Goal: Task Accomplishment & Management: Complete application form

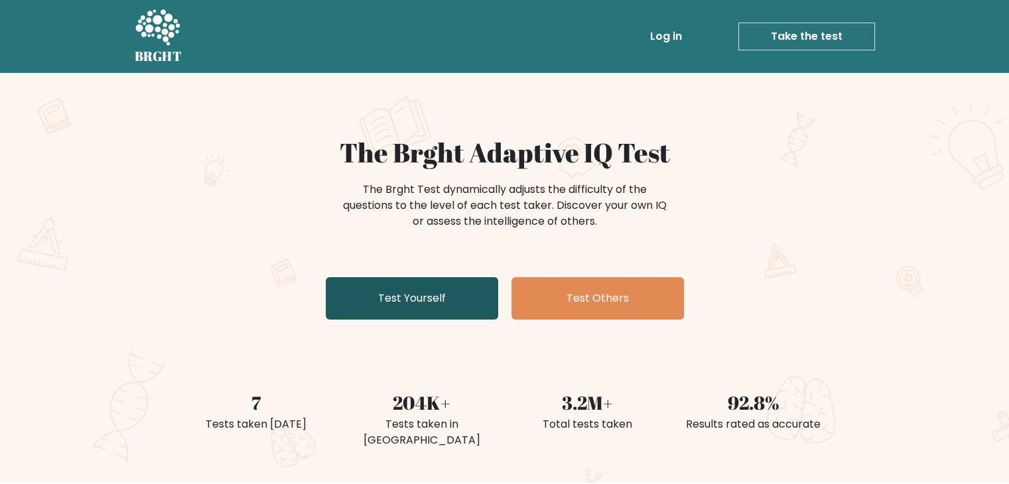
click at [416, 301] on link "Test Yourself" at bounding box center [412, 298] width 173 height 42
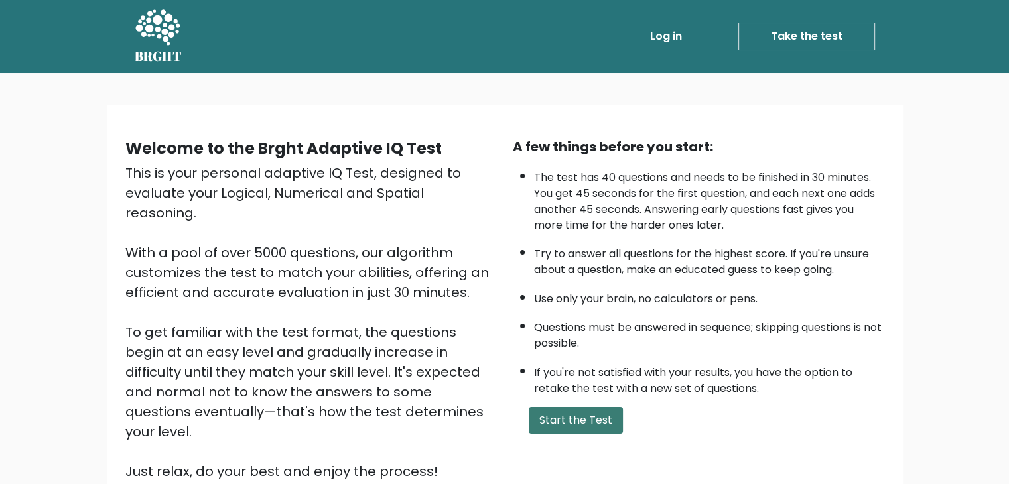
click at [588, 419] on button "Start the Test" at bounding box center [576, 420] width 94 height 27
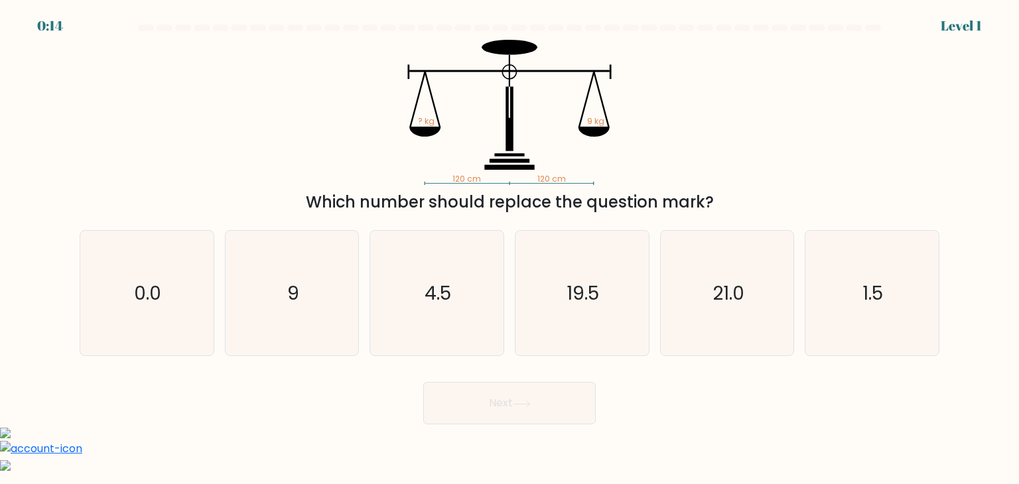
drag, startPoint x: 705, startPoint y: 202, endPoint x: 299, endPoint y: 204, distance: 405.4
click at [299, 204] on div "Which number should replace the question mark?" at bounding box center [510, 202] width 844 height 24
copy div "Which number should replace the question mark"
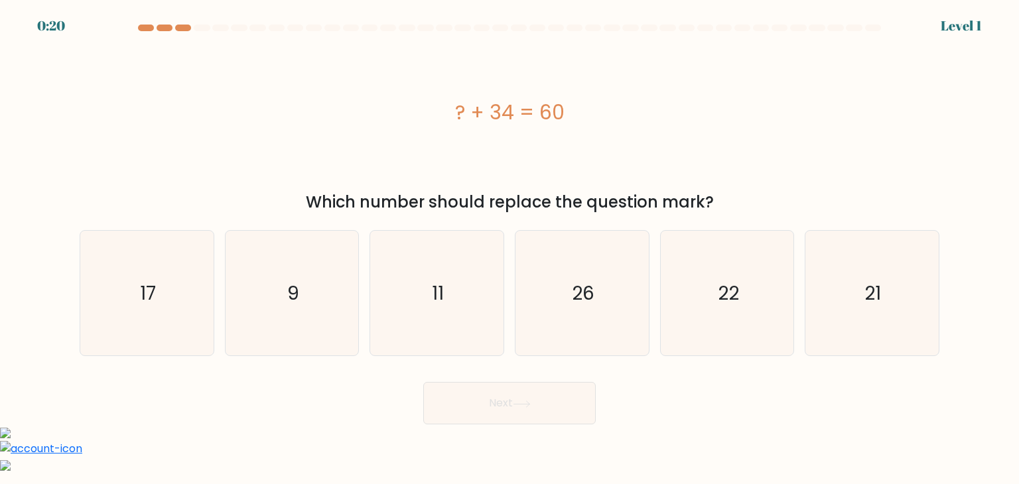
click at [0, 62] on form "a. 9" at bounding box center [509, 225] width 1019 height 400
click at [283, 277] on icon "9" at bounding box center [292, 293] width 125 height 125
click at [510, 249] on input "b. 9" at bounding box center [510, 245] width 1 height 7
radio input "true"
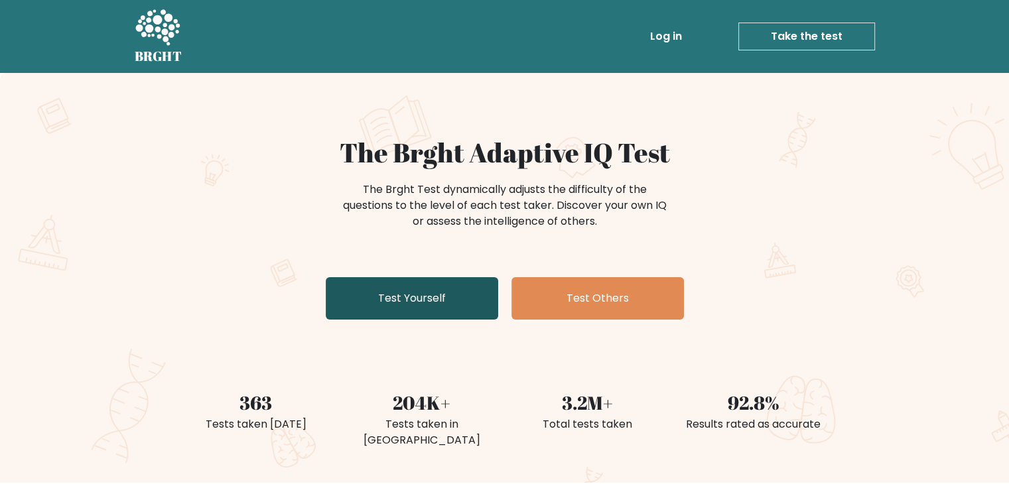
drag, startPoint x: 0, startPoint y: 0, endPoint x: 438, endPoint y: 303, distance: 532.6
click at [438, 303] on link "Test Yourself" at bounding box center [412, 298] width 173 height 42
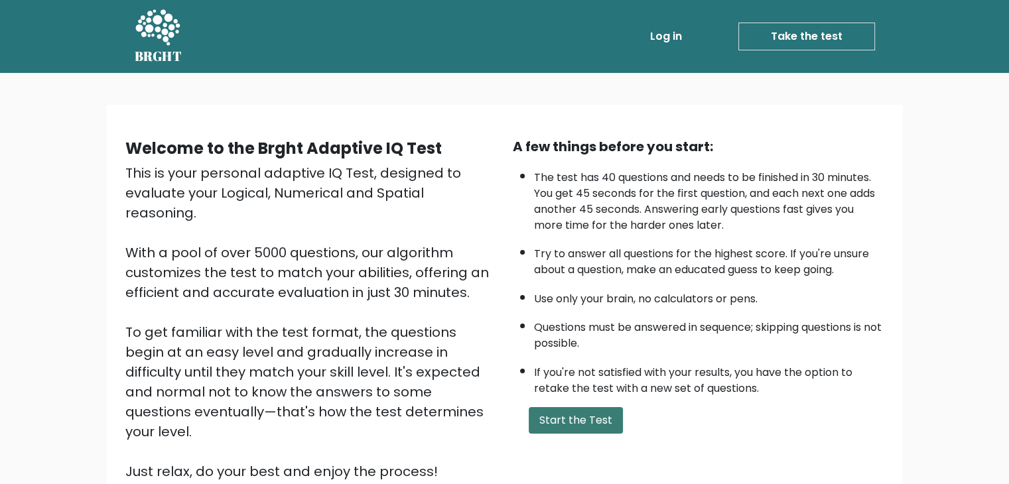
click at [570, 419] on button "Start the Test" at bounding box center [576, 420] width 94 height 27
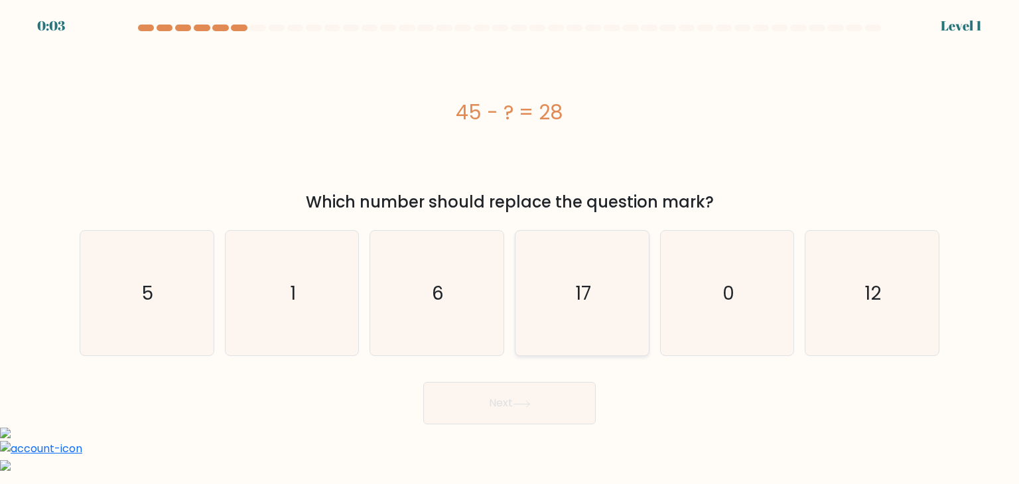
click at [575, 278] on icon "17" at bounding box center [581, 293] width 125 height 125
click at [510, 249] on input "d. 17" at bounding box center [510, 245] width 1 height 7
radio input "true"
click at [531, 395] on button "Next" at bounding box center [509, 403] width 173 height 42
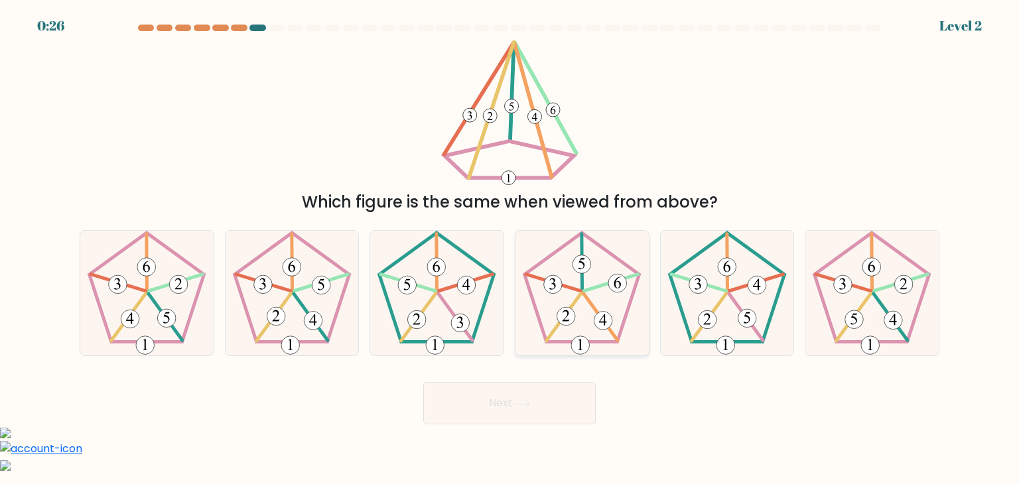
click at [579, 302] on icon at bounding box center [581, 293] width 125 height 125
click at [510, 249] on input "d." at bounding box center [510, 245] width 1 height 7
radio input "true"
click at [555, 410] on button "Next" at bounding box center [509, 403] width 173 height 42
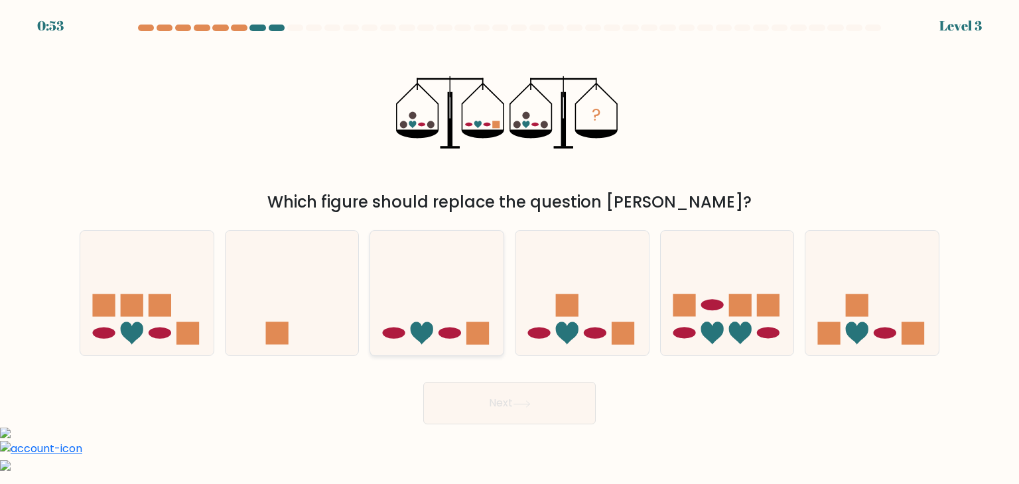
click at [458, 338] on icon at bounding box center [436, 293] width 133 height 110
click at [510, 249] on input "c." at bounding box center [510, 245] width 1 height 7
radio input "true"
click at [494, 405] on button "Next" at bounding box center [509, 403] width 173 height 42
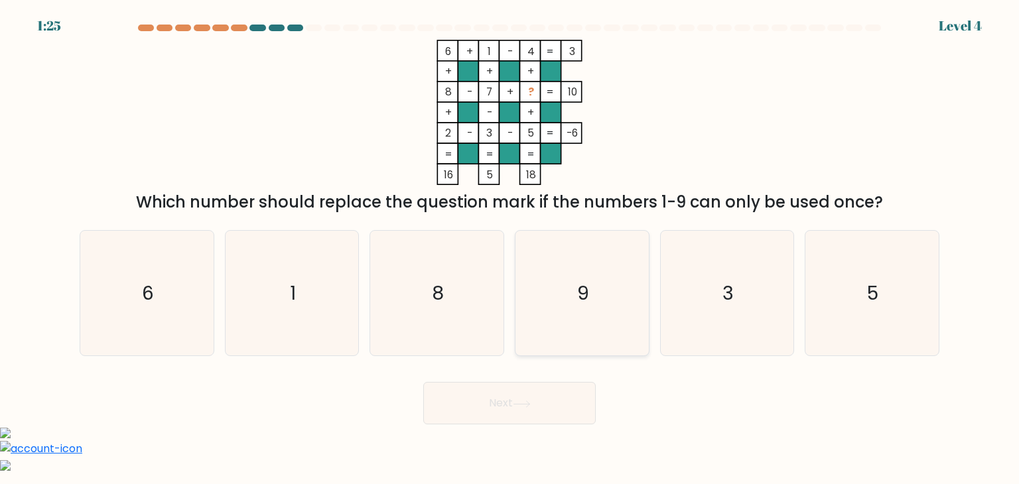
click at [583, 303] on text "9" at bounding box center [583, 293] width 12 height 27
click at [510, 249] on input "d. 9" at bounding box center [510, 245] width 1 height 7
radio input "true"
click at [527, 419] on button "Next" at bounding box center [509, 403] width 173 height 42
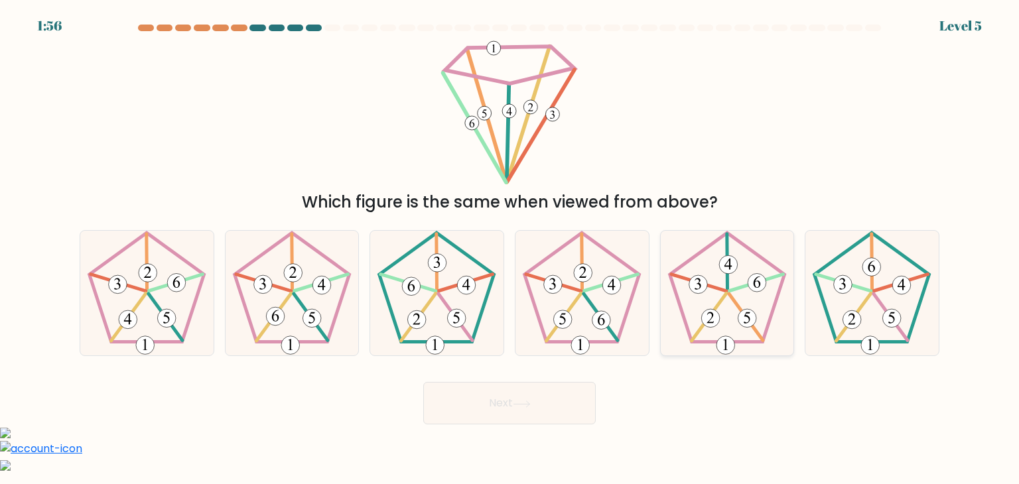
click at [713, 282] on icon at bounding box center [727, 293] width 125 height 125
click at [510, 249] on input "e." at bounding box center [510, 245] width 1 height 7
radio input "true"
click at [553, 401] on button "Next" at bounding box center [509, 403] width 173 height 42
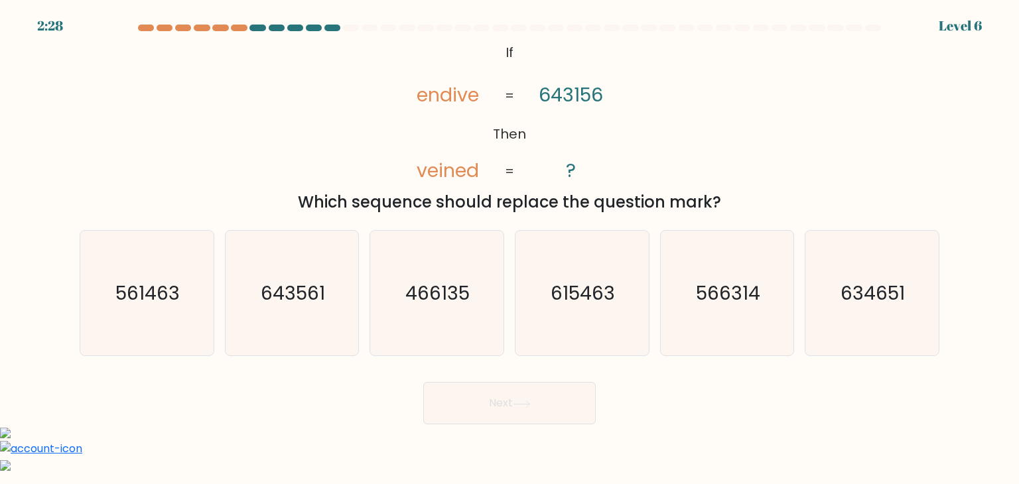
drag, startPoint x: 416, startPoint y: 88, endPoint x: 722, endPoint y: 200, distance: 325.5
click at [722, 200] on div "@import url('https://fonts.googleapis.com/css?family=Abril+Fatface:400,100,100i…" at bounding box center [510, 127] width 876 height 174
copy div "endive veined 643156 ? = = Which sequence should replace the question mark?"
click at [699, 118] on div "@import url('https://fonts.googleapis.com/css?family=Abril+Fatface:400,100,100i…" at bounding box center [510, 127] width 876 height 174
click at [303, 287] on text "643561" at bounding box center [293, 293] width 64 height 27
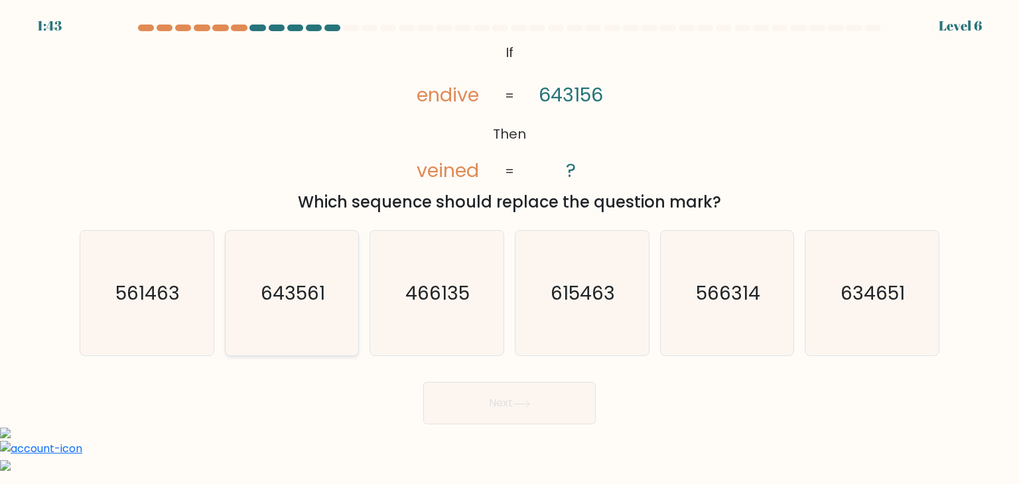
click at [510, 249] on input "b. 643561" at bounding box center [510, 245] width 1 height 7
radio input "true"
click at [504, 399] on button "Next" at bounding box center [509, 403] width 173 height 42
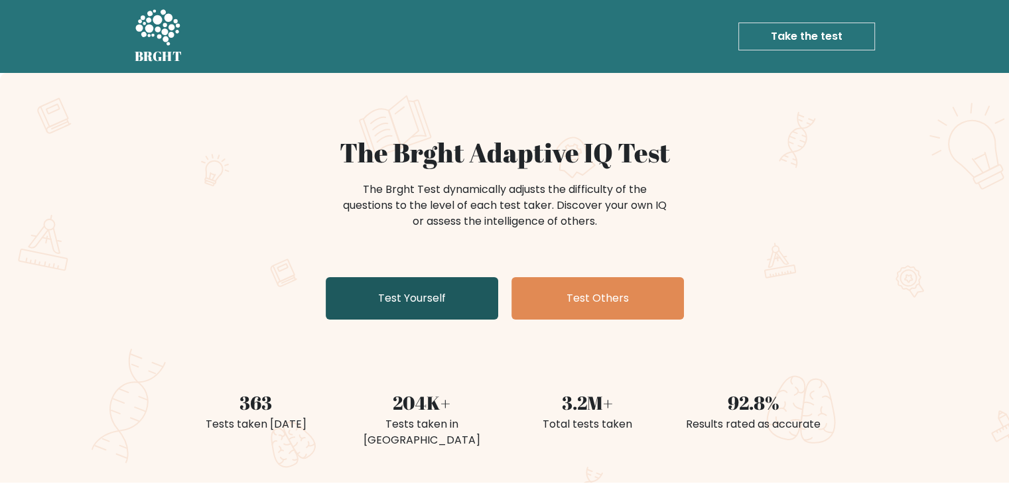
click at [415, 310] on link "Test Yourself" at bounding box center [412, 298] width 173 height 42
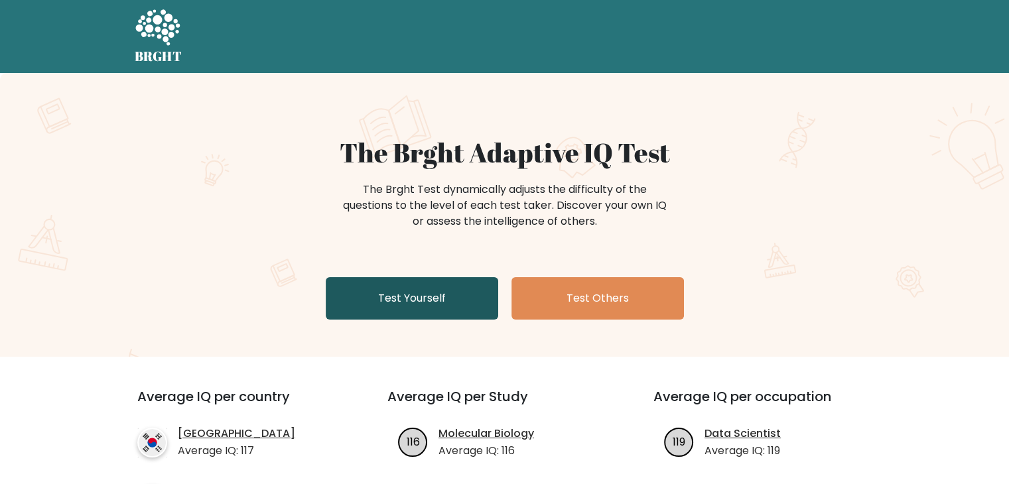
click at [409, 312] on link "Test Yourself" at bounding box center [412, 298] width 173 height 42
